Goal: Task Accomplishment & Management: Manage account settings

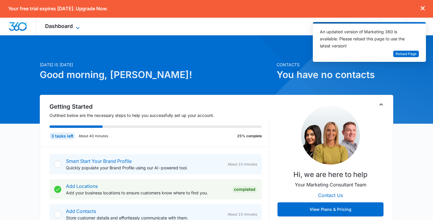
click at [67, 27] on span "Dashboard" at bounding box center [59, 26] width 28 height 6
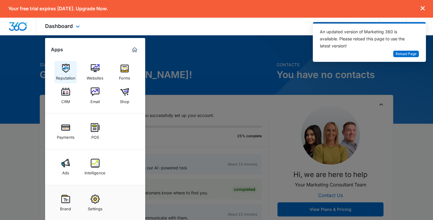
click at [62, 67] on img at bounding box center [65, 68] width 9 height 9
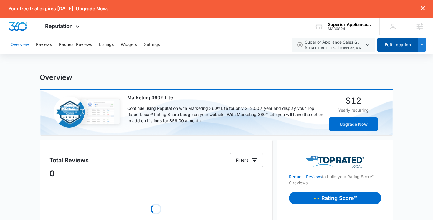
click at [394, 44] on button "Edit Location" at bounding box center [398, 45] width 41 height 14
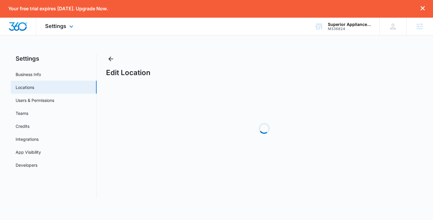
select select "[US_STATE]"
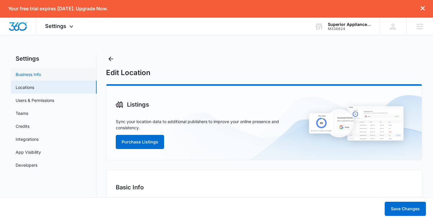
click at [38, 76] on link "Business Info" at bounding box center [28, 74] width 25 height 6
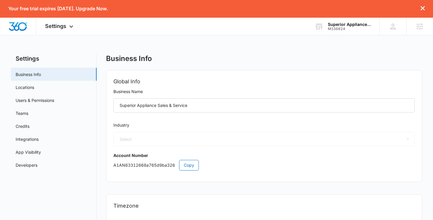
select select "3"
select select "US"
select select "Pacific/Honolulu"
click at [34, 86] on link "Locations" at bounding box center [25, 87] width 19 height 6
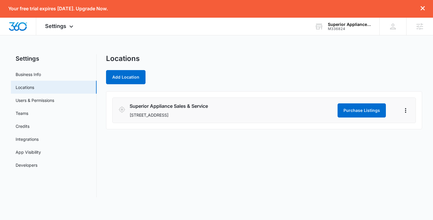
click at [173, 108] on h3 "Superior Appliance Sales & Service" at bounding box center [233, 106] width 206 height 7
click at [411, 111] on li "Superior Appliance Sales & Service 13115 248TH AVE SE, Issaquah, WA 98027 Purch…" at bounding box center [264, 111] width 304 height 26
click at [408, 110] on icon "Actions" at bounding box center [405, 110] width 7 height 7
click at [411, 127] on link "Edit" at bounding box center [412, 126] width 7 height 5
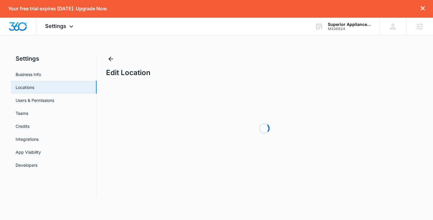
select select "[US_STATE]"
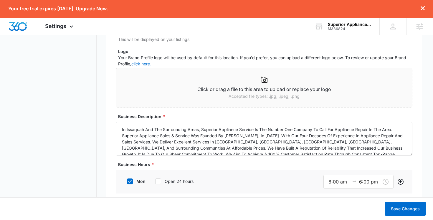
scroll to position [385, 0]
click at [256, 88] on p "Click or drag a file to this area to upload or replace your logo" at bounding box center [264, 89] width 297 height 7
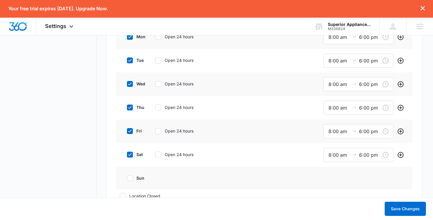
scroll to position [553, 0]
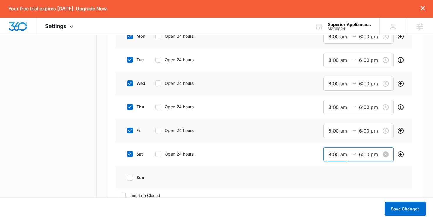
click at [333, 154] on input "8:00 am" at bounding box center [339, 154] width 21 height 7
click at [331, 175] on div "09" at bounding box center [332, 179] width 17 height 8
type input "9:00 am"
click at [375, 153] on input "6:00 pm" at bounding box center [369, 154] width 21 height 7
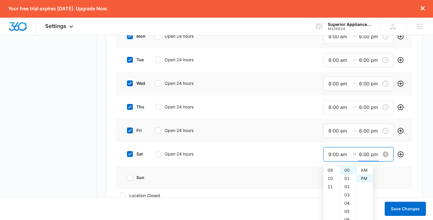
scroll to position [8, 0]
click at [332, 180] on div "05" at bounding box center [332, 178] width 17 height 8
type input "5:00 pm"
type input "8:00 am"
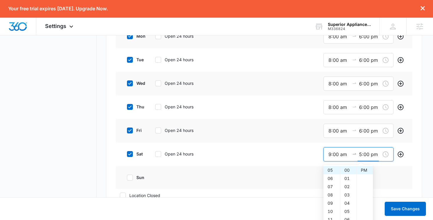
type input "6:00 pm"
click at [59, 144] on nav "Settings Business Info Locations Users & Permissions Teams Credits Integrations…" at bounding box center [54, 172] width 86 height 1342
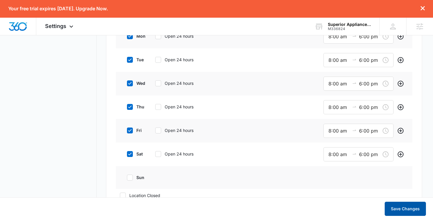
click at [414, 210] on button "Save Changes" at bounding box center [405, 209] width 41 height 14
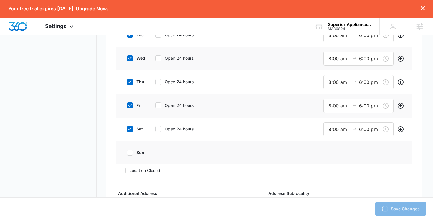
scroll to position [578, 0]
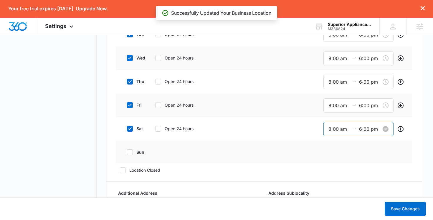
click at [330, 126] on input "8:00 am" at bounding box center [339, 129] width 21 height 7
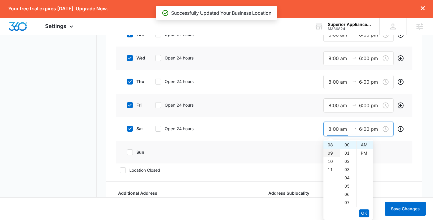
click at [334, 155] on div "09" at bounding box center [332, 153] width 17 height 8
type input "9:00 am"
click at [361, 128] on input "6:00 pm" at bounding box center [369, 129] width 21 height 7
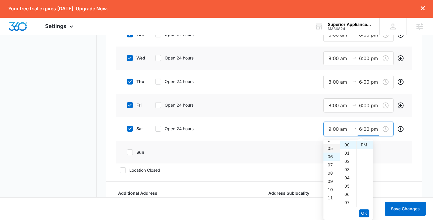
click at [332, 149] on div "05" at bounding box center [332, 148] width 17 height 8
type input "5:00 pm"
click at [362, 212] on span "OK" at bounding box center [364, 213] width 6 height 6
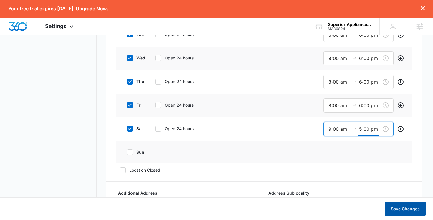
click at [399, 212] on button "Save Changes" at bounding box center [405, 209] width 41 height 14
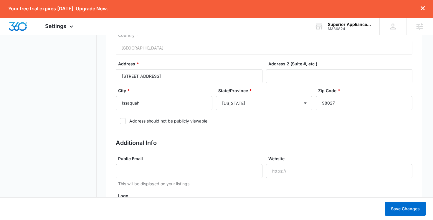
scroll to position [242, 0]
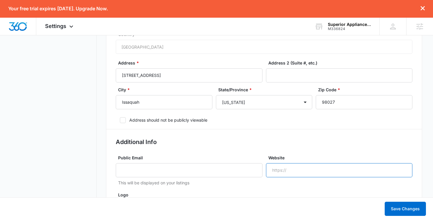
click at [288, 171] on input "Website" at bounding box center [339, 170] width 147 height 14
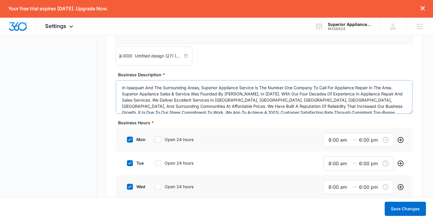
scroll to position [6, 0]
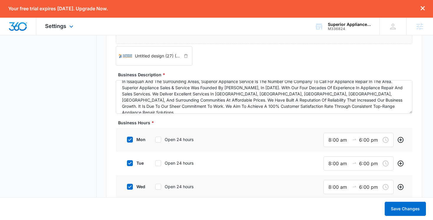
type input "[URL][DOMAIN_NAME]"
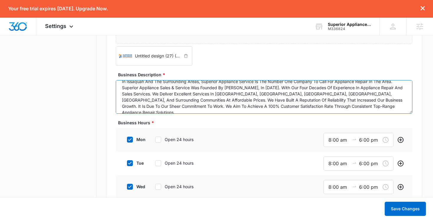
scroll to position [0, 0]
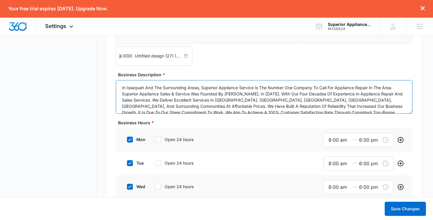
drag, startPoint x: 315, startPoint y: 108, endPoint x: 95, endPoint y: 71, distance: 223.3
paste textarea "Superior Appliance Sales & Service has been the trusted Appliance Repair Specia…"
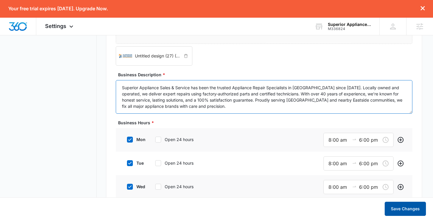
type textarea "Superior Appliance Sales & Service has been the trusted Appliance Repair Specia…"
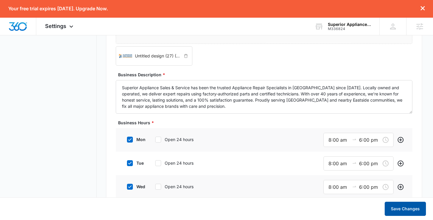
click at [402, 210] on button "Save Changes" at bounding box center [405, 209] width 41 height 14
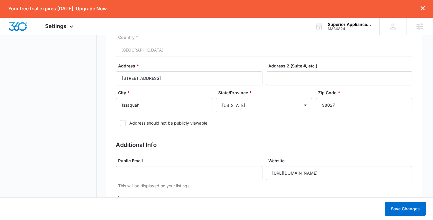
scroll to position [239, 0]
click at [169, 122] on label "Address should not be publicly viewable" at bounding box center [264, 124] width 297 height 6
click at [120, 122] on input "Address should not be publicly viewable" at bounding box center [118, 124] width 4 height 4
checkbox input "true"
click at [396, 210] on button "Save Changes" at bounding box center [405, 209] width 41 height 14
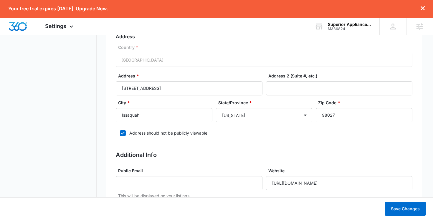
scroll to position [250, 0]
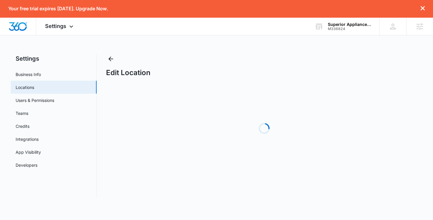
select select "[US_STATE]"
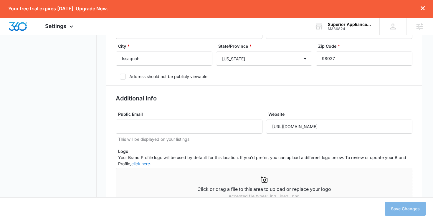
scroll to position [285, 0]
click at [186, 79] on label "Address should not be publicly viewable" at bounding box center [264, 77] width 297 height 6
click at [120, 79] on input "Address should not be publicly viewable" at bounding box center [118, 77] width 4 height 4
checkbox input "true"
click at [398, 208] on button "Save Changes" at bounding box center [405, 209] width 41 height 14
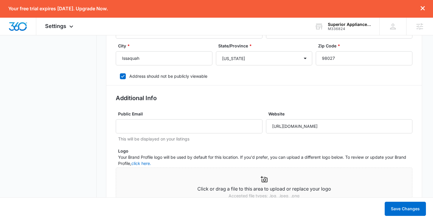
scroll to position [286, 0]
